Goal: Information Seeking & Learning: Learn about a topic

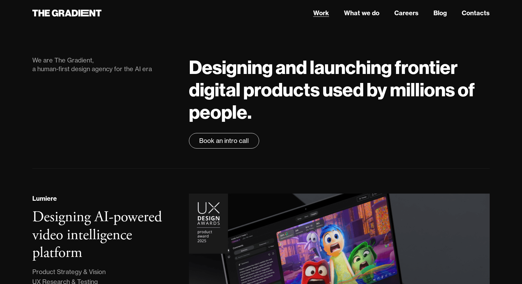
click at [320, 13] on link "Work" at bounding box center [321, 12] width 16 height 9
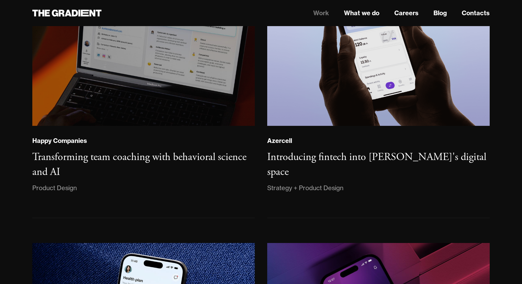
scroll to position [436, 0]
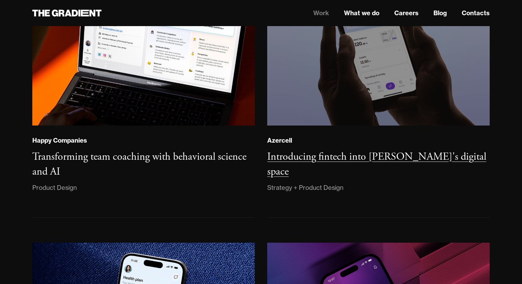
click at [308, 91] on img at bounding box center [378, 40] width 227 height 174
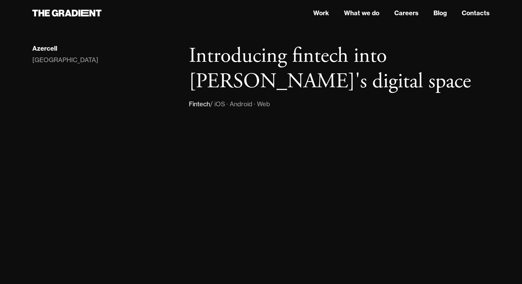
scroll to position [4, 0]
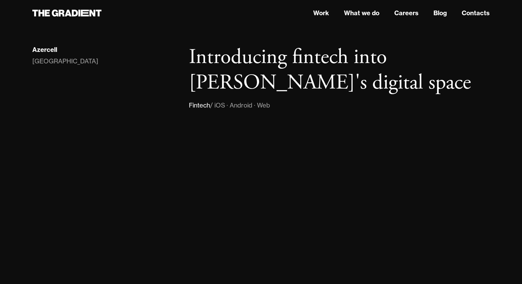
click at [220, 105] on div "/ iOS · Android · Web" at bounding box center [240, 105] width 60 height 10
click at [245, 105] on div "/ iOS · Android · Web" at bounding box center [240, 105] width 60 height 10
click at [270, 105] on div "/ iOS · Android · Web" at bounding box center [240, 105] width 60 height 10
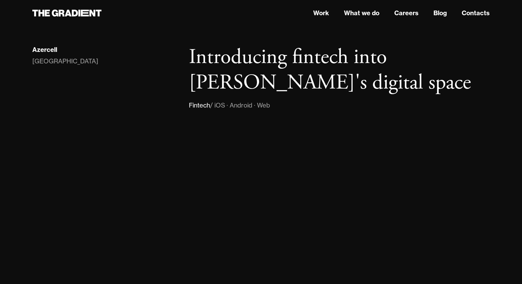
click at [270, 105] on div "/ iOS · Android · Web" at bounding box center [240, 105] width 60 height 10
click at [239, 106] on div "/ iOS · Android · Web" at bounding box center [240, 105] width 60 height 10
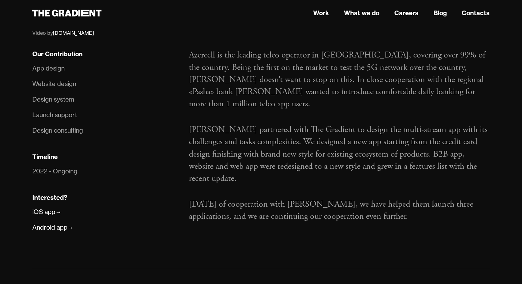
scroll to position [375, 0]
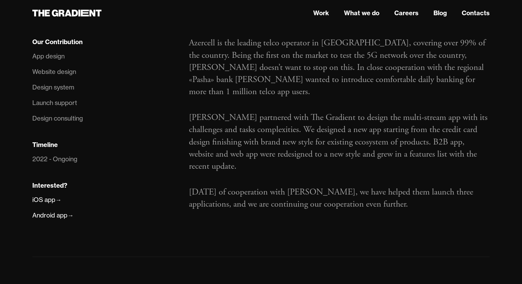
click at [246, 45] on p "Azercell is the leading telco operator in Azerbaijan, covering over 99% of the …" at bounding box center [339, 67] width 301 height 61
click at [249, 57] on p "Azercell is the leading telco operator in Azerbaijan, covering over 99% of the …" at bounding box center [339, 67] width 301 height 61
click at [251, 78] on p "Azercell is the leading telco operator in Azerbaijan, covering over 99% of the …" at bounding box center [339, 67] width 301 height 61
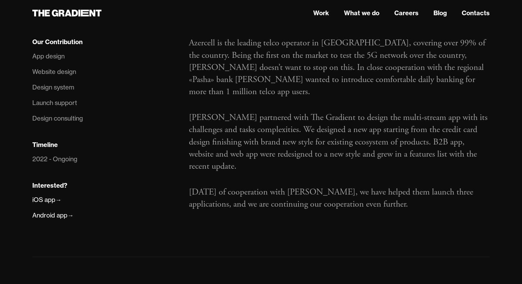
click at [268, 112] on p "Azercell partnered with The Gradient to design the multi-stream app with its ch…" at bounding box center [339, 142] width 301 height 61
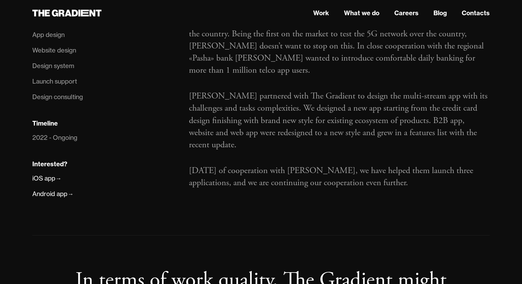
scroll to position [397, 0]
click at [248, 89] on p "Azercell partnered with The Gradient to design the multi-stream app with its ch…" at bounding box center [339, 119] width 301 height 61
click at [316, 89] on p "Azercell partnered with The Gradient to design the multi-stream app with its ch…" at bounding box center [339, 119] width 301 height 61
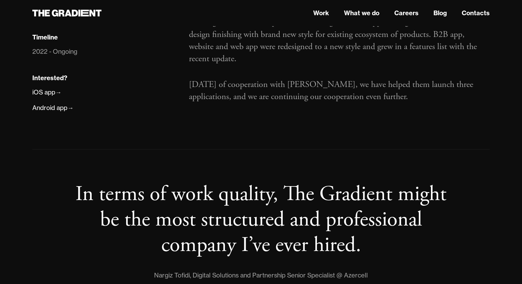
scroll to position [493, 0]
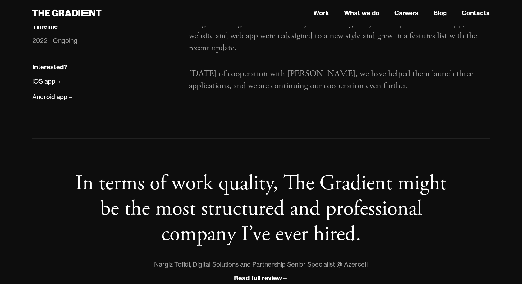
click at [218, 68] on p "In two years of cooperation with Azercell, we have helped them launch three app…" at bounding box center [339, 80] width 301 height 24
click at [277, 68] on p "In two years of cooperation with Azercell, we have helped them launch three app…" at bounding box center [339, 80] width 301 height 24
click at [338, 68] on p "In two years of cooperation with Azercell, we have helped them launch three app…" at bounding box center [339, 80] width 301 height 24
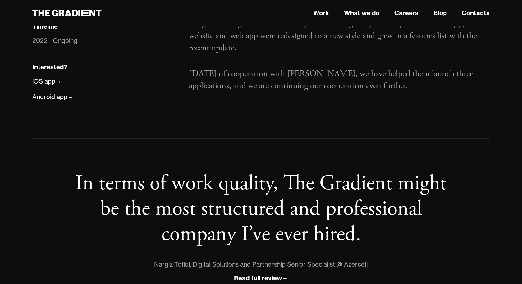
click at [338, 68] on p "In two years of cooperation with Azercell, we have helped them launch three app…" at bounding box center [339, 80] width 301 height 24
click at [380, 68] on p "In two years of cooperation with Azercell, we have helped them launch three app…" at bounding box center [339, 80] width 301 height 24
click at [322, 68] on p "In two years of cooperation with Azercell, we have helped them launch three app…" at bounding box center [339, 80] width 301 height 24
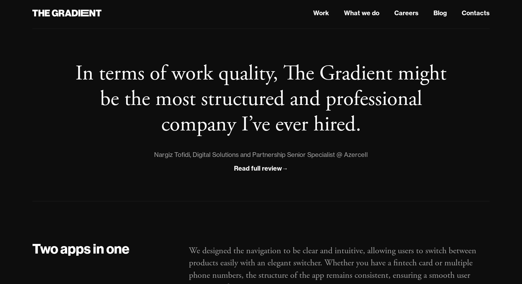
scroll to position [604, 0]
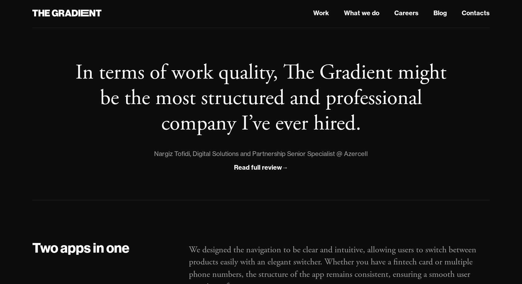
click at [247, 73] on blockquote "In terms of work quality, The Gradient might be the most structured and profess…" at bounding box center [261, 98] width 378 height 76
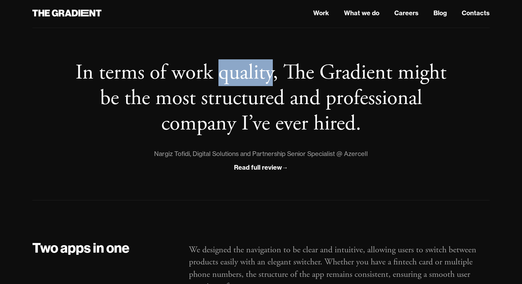
click at [345, 75] on blockquote "In terms of work quality, The Gradient might be the most structured and profess…" at bounding box center [261, 98] width 378 height 76
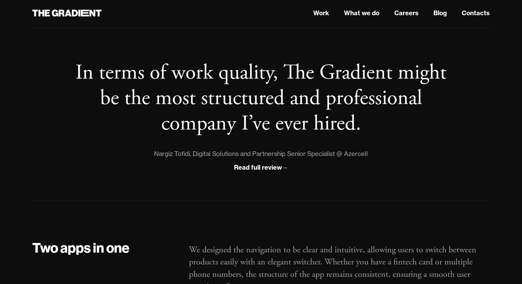
click at [345, 75] on blockquote "In terms of work quality, The Gradient might be the most structured and profess…" at bounding box center [261, 98] width 378 height 76
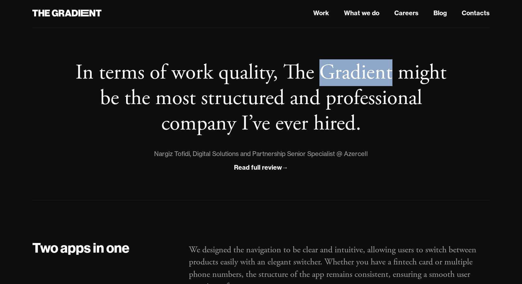
click at [136, 99] on blockquote "In terms of work quality, The Gradient might be the most structured and profess…" at bounding box center [261, 98] width 378 height 76
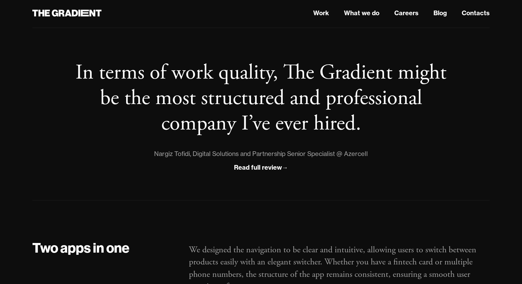
click at [136, 99] on blockquote "In terms of work quality, The Gradient might be the most structured and profess…" at bounding box center [261, 98] width 378 height 76
click at [225, 100] on blockquote "In terms of work quality, The Gradient might be the most structured and profess…" at bounding box center [261, 98] width 378 height 76
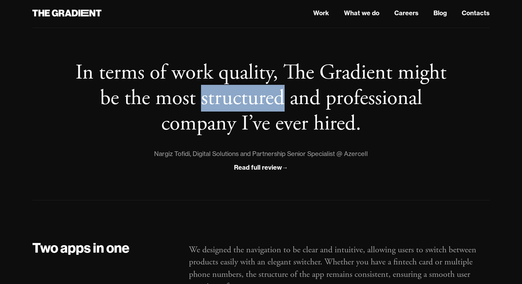
click at [374, 102] on blockquote "In terms of work quality, The Gradient might be the most structured and profess…" at bounding box center [261, 98] width 378 height 76
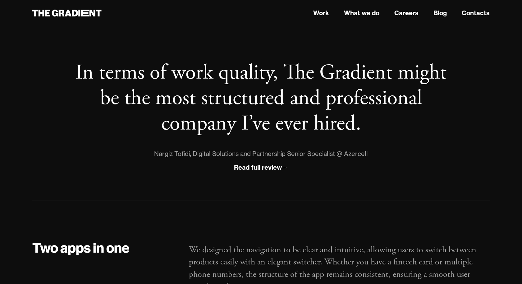
click at [204, 121] on blockquote "In terms of work quality, The Gradient might be the most structured and profess…" at bounding box center [261, 98] width 378 height 76
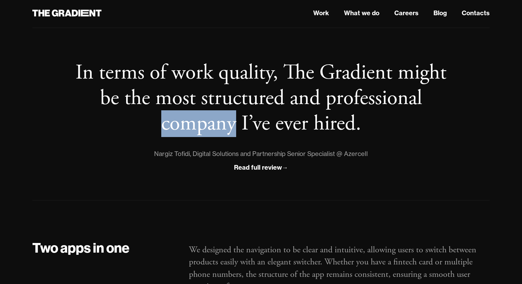
click at [284, 125] on blockquote "In terms of work quality, The Gradient might be the most structured and profess…" at bounding box center [261, 98] width 378 height 76
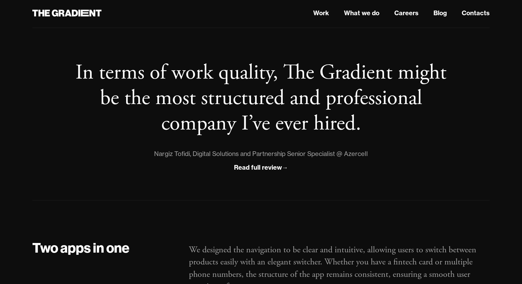
click at [284, 125] on blockquote "In terms of work quality, The Gradient might be the most structured and profess…" at bounding box center [261, 98] width 378 height 76
click at [339, 125] on blockquote "In terms of work quality, The Gradient might be the most structured and profess…" at bounding box center [261, 98] width 378 height 76
click at [291, 126] on blockquote "In terms of work quality, The Gradient might be the most structured and profess…" at bounding box center [261, 98] width 378 height 76
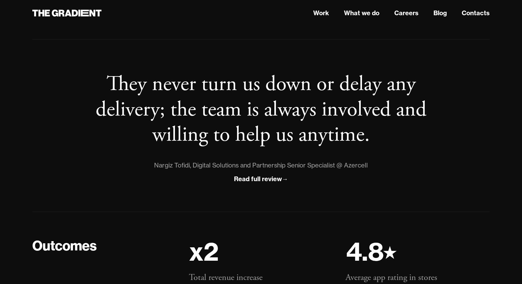
scroll to position [4393, 0]
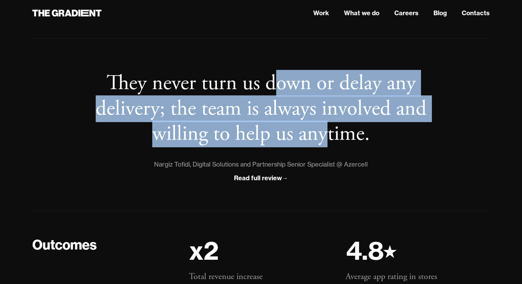
drag, startPoint x: 274, startPoint y: 85, endPoint x: 331, endPoint y: 142, distance: 80.8
click at [331, 142] on blockquote "They never turn us down or delay any delivery; the team is always involved and …" at bounding box center [261, 109] width 378 height 76
click at [367, 137] on blockquote "They never turn us down or delay any delivery; the team is always involved and …" at bounding box center [261, 109] width 378 height 76
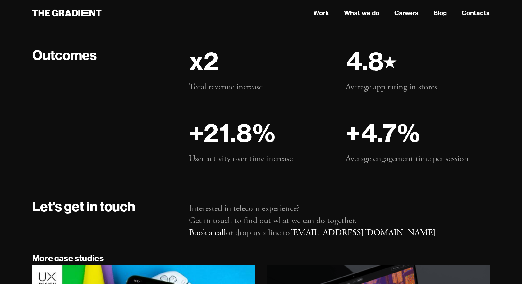
scroll to position [4583, 0]
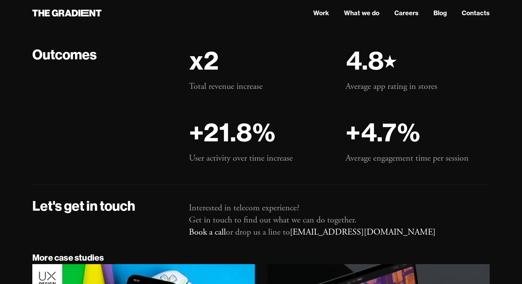
click at [221, 84] on p "Total revenue increase" at bounding box center [261, 86] width 144 height 12
click at [248, 86] on p "Total revenue increase" at bounding box center [261, 86] width 144 height 12
click at [222, 156] on p "User activity over time increase" at bounding box center [261, 158] width 144 height 12
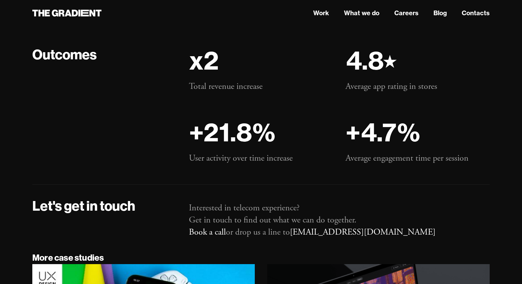
click at [222, 156] on p "User activity over time increase" at bounding box center [261, 158] width 144 height 12
click at [271, 156] on p "User activity over time increase" at bounding box center [261, 158] width 144 height 12
click at [200, 153] on p "User activity over time increase" at bounding box center [261, 158] width 144 height 12
click at [382, 155] on p "Average engagement time per session" at bounding box center [417, 158] width 144 height 12
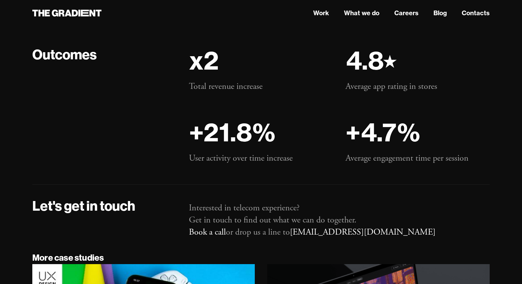
click at [382, 155] on p "Average engagement time per session" at bounding box center [417, 158] width 144 height 12
click at [367, 155] on p "Average engagement time per session" at bounding box center [417, 158] width 144 height 12
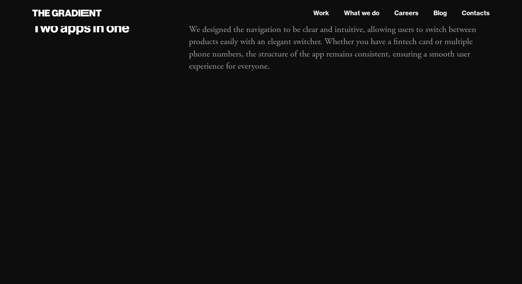
scroll to position [0, 0]
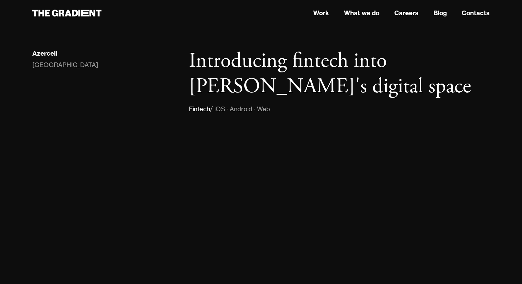
click at [226, 60] on h1 "Introducing fintech into Azercell's digital space" at bounding box center [339, 73] width 301 height 51
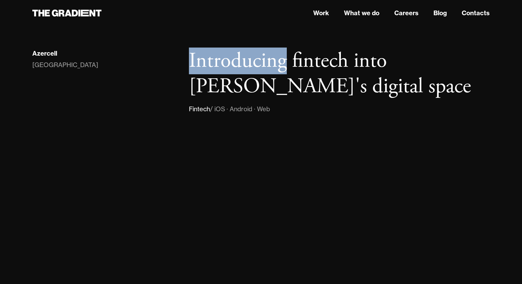
click at [315, 62] on h1 "Introducing fintech into Azercell's digital space" at bounding box center [339, 73] width 301 height 51
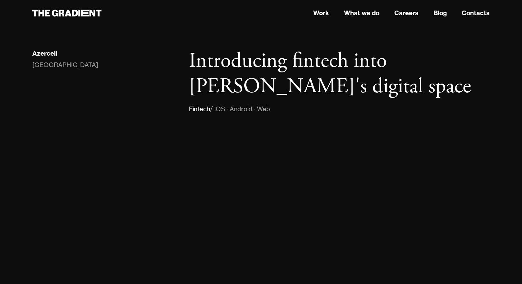
click at [315, 62] on h1 "Introducing fintech into Azercell's digital space" at bounding box center [339, 73] width 301 height 51
click at [203, 87] on h1 "Introducing fintech into Azercell's digital space" at bounding box center [339, 73] width 301 height 51
click at [270, 107] on div "/ iOS · Android · Web" at bounding box center [240, 109] width 60 height 10
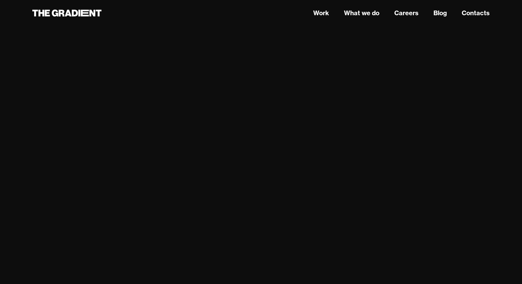
scroll to position [104, 0]
